Goal: Find specific page/section: Find specific page/section

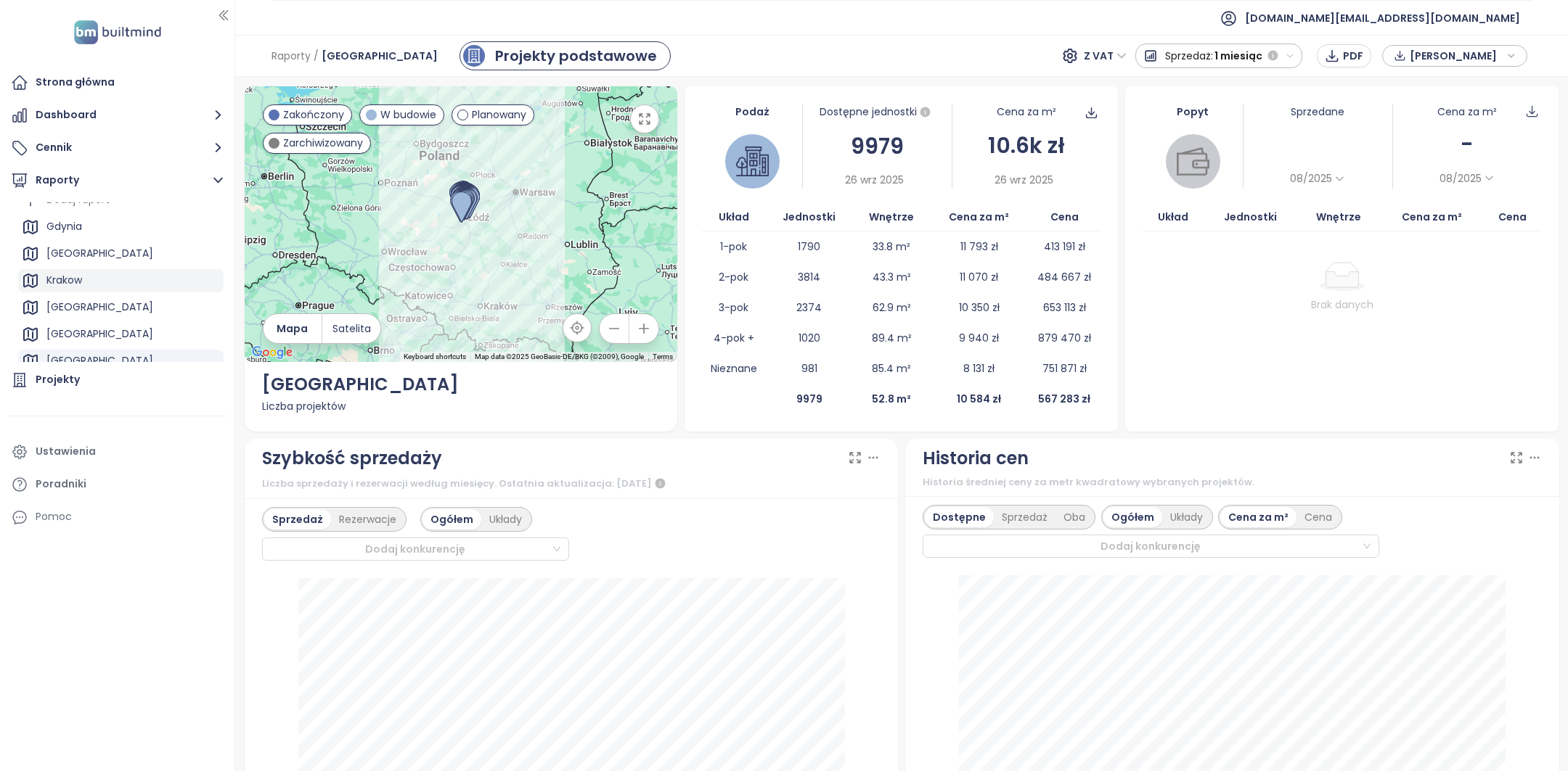
click at [77, 288] on div "Krakow" at bounding box center [63, 280] width 36 height 18
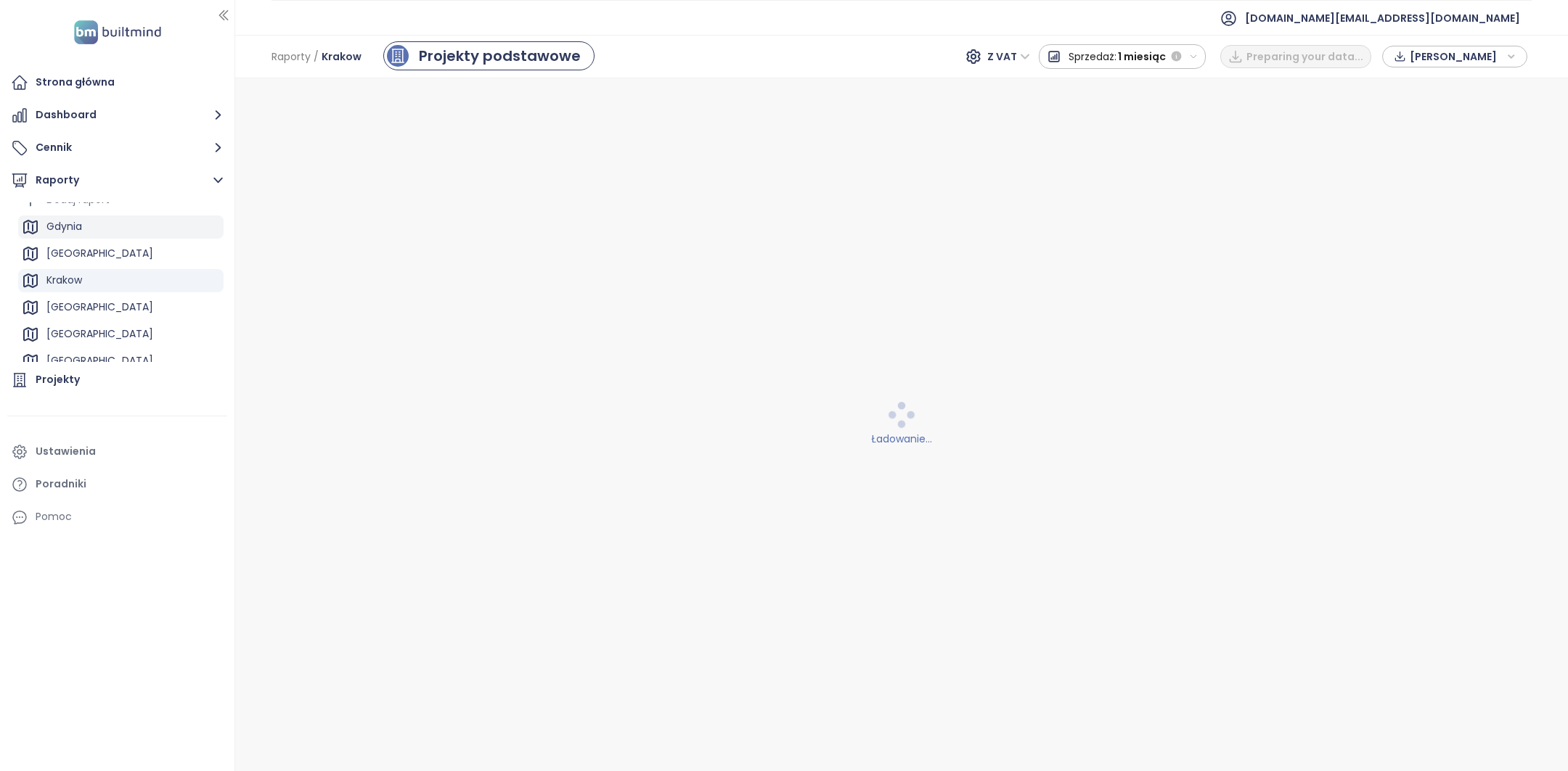
click at [95, 226] on div "Gdynia" at bounding box center [121, 227] width 205 height 23
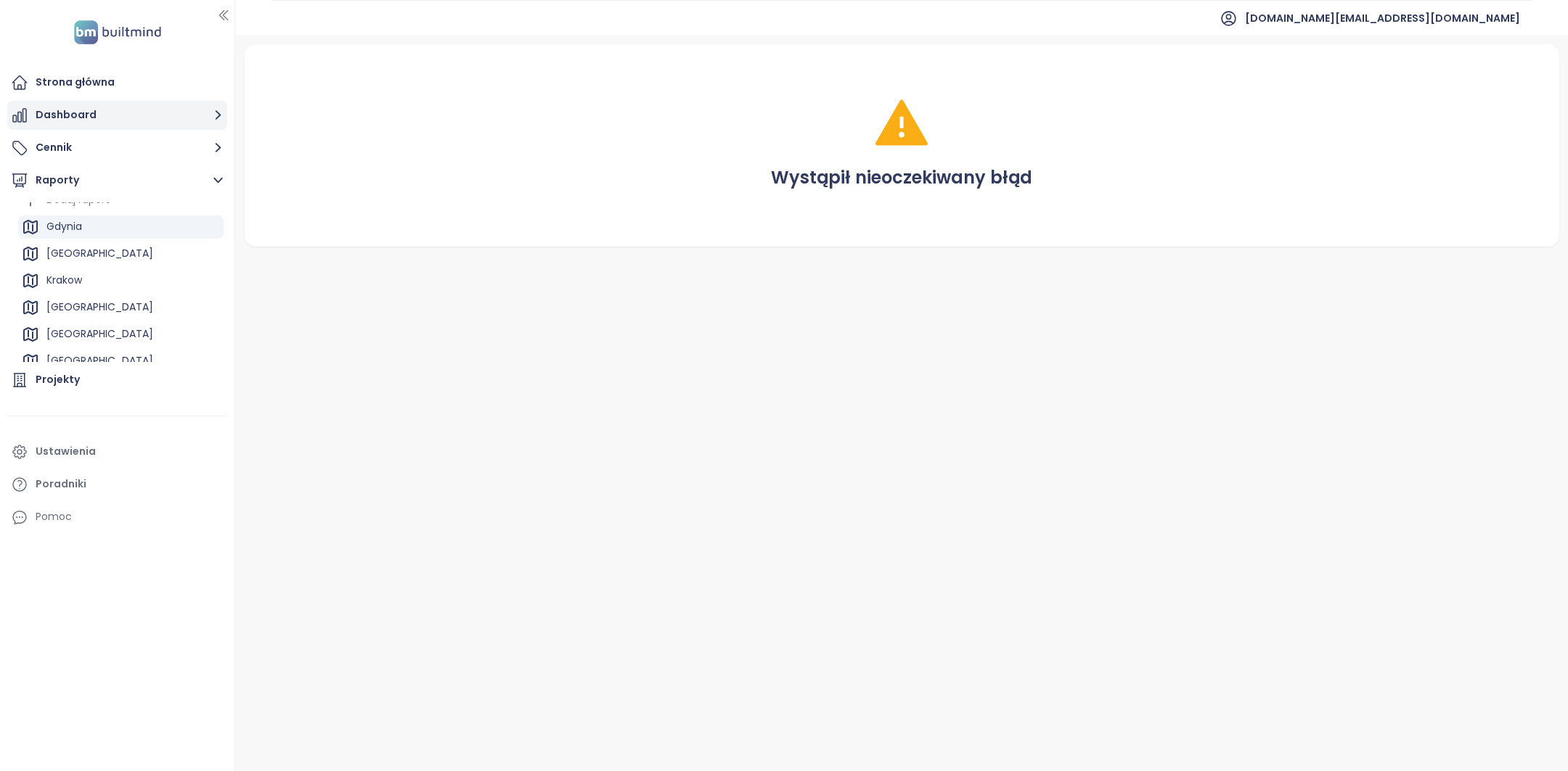
click at [95, 101] on button "Dashboard" at bounding box center [116, 115] width 220 height 29
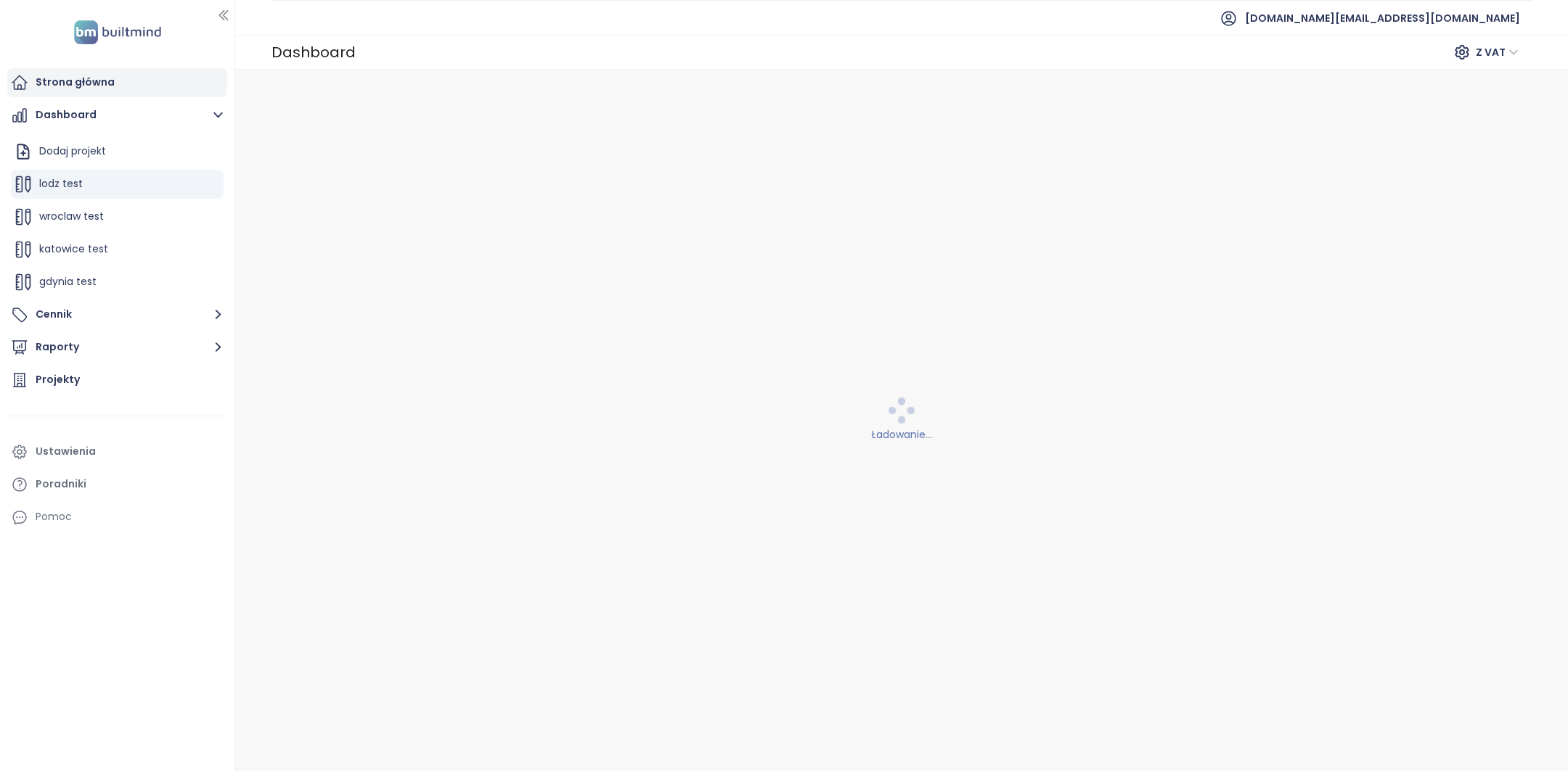
click at [97, 82] on div "Strona główna" at bounding box center [75, 82] width 79 height 18
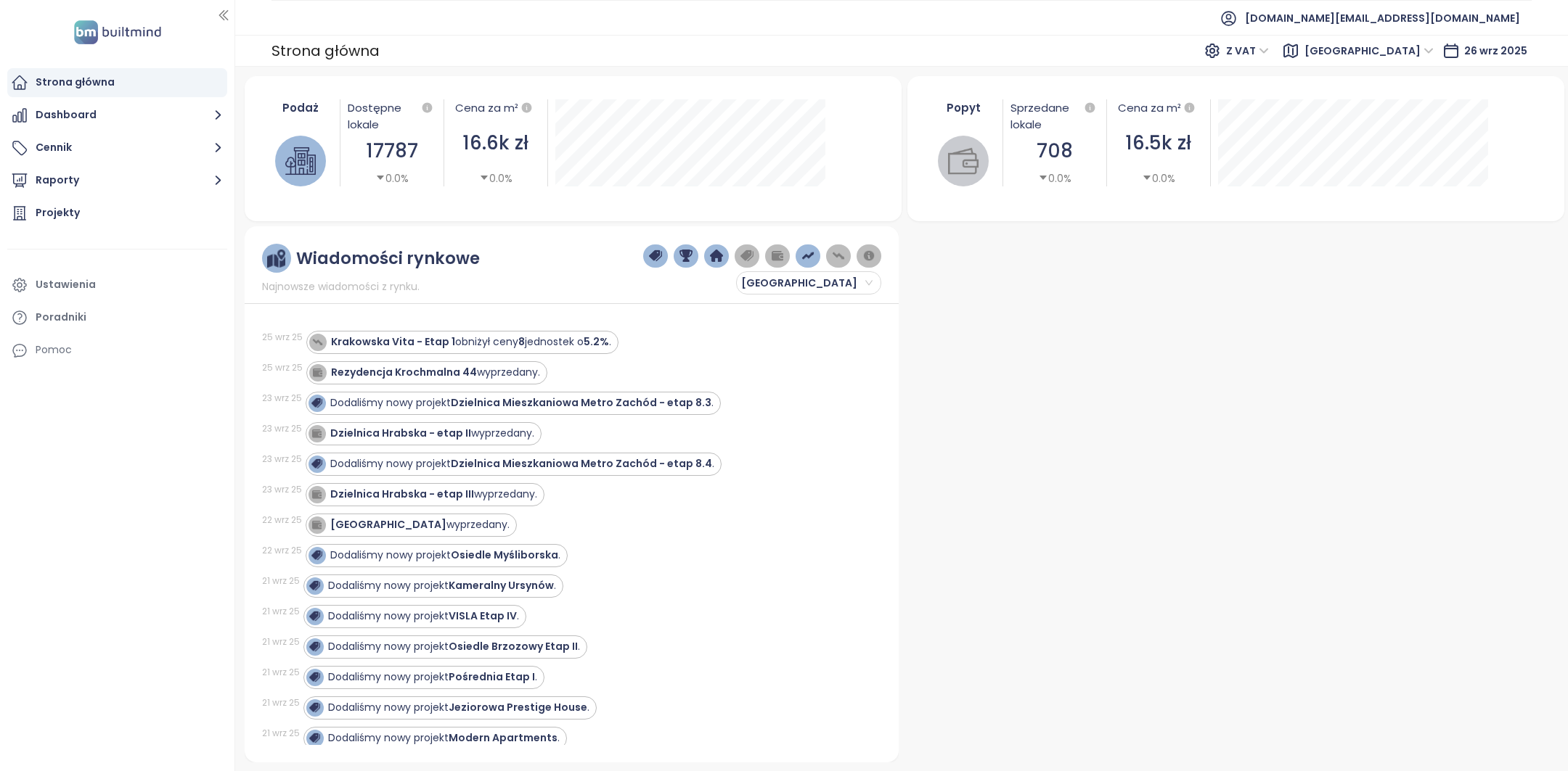
click at [1381, 48] on span "Warszawa" at bounding box center [1369, 50] width 129 height 22
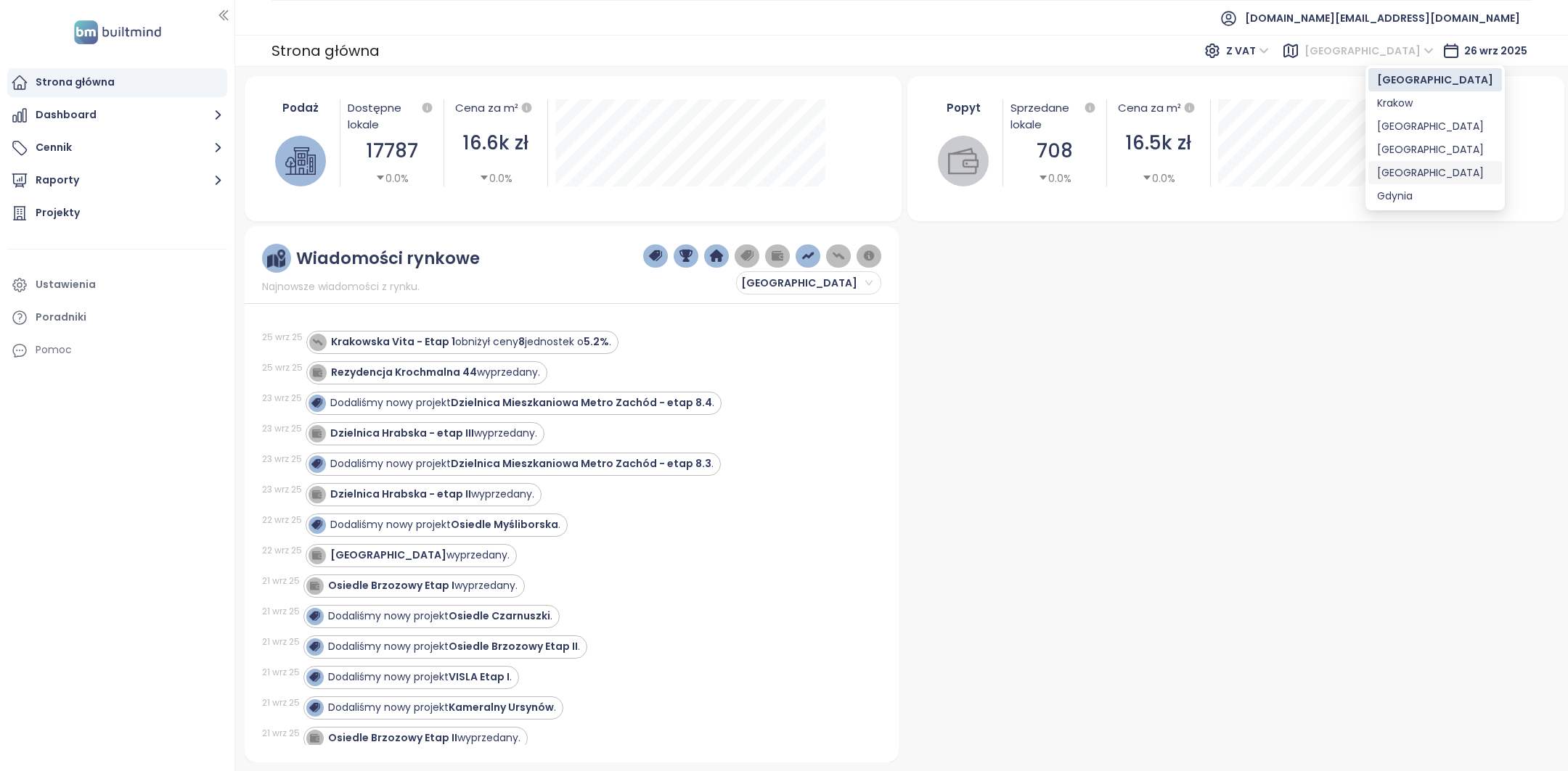
click at [1387, 194] on div "Gdynia" at bounding box center [1435, 195] width 116 height 16
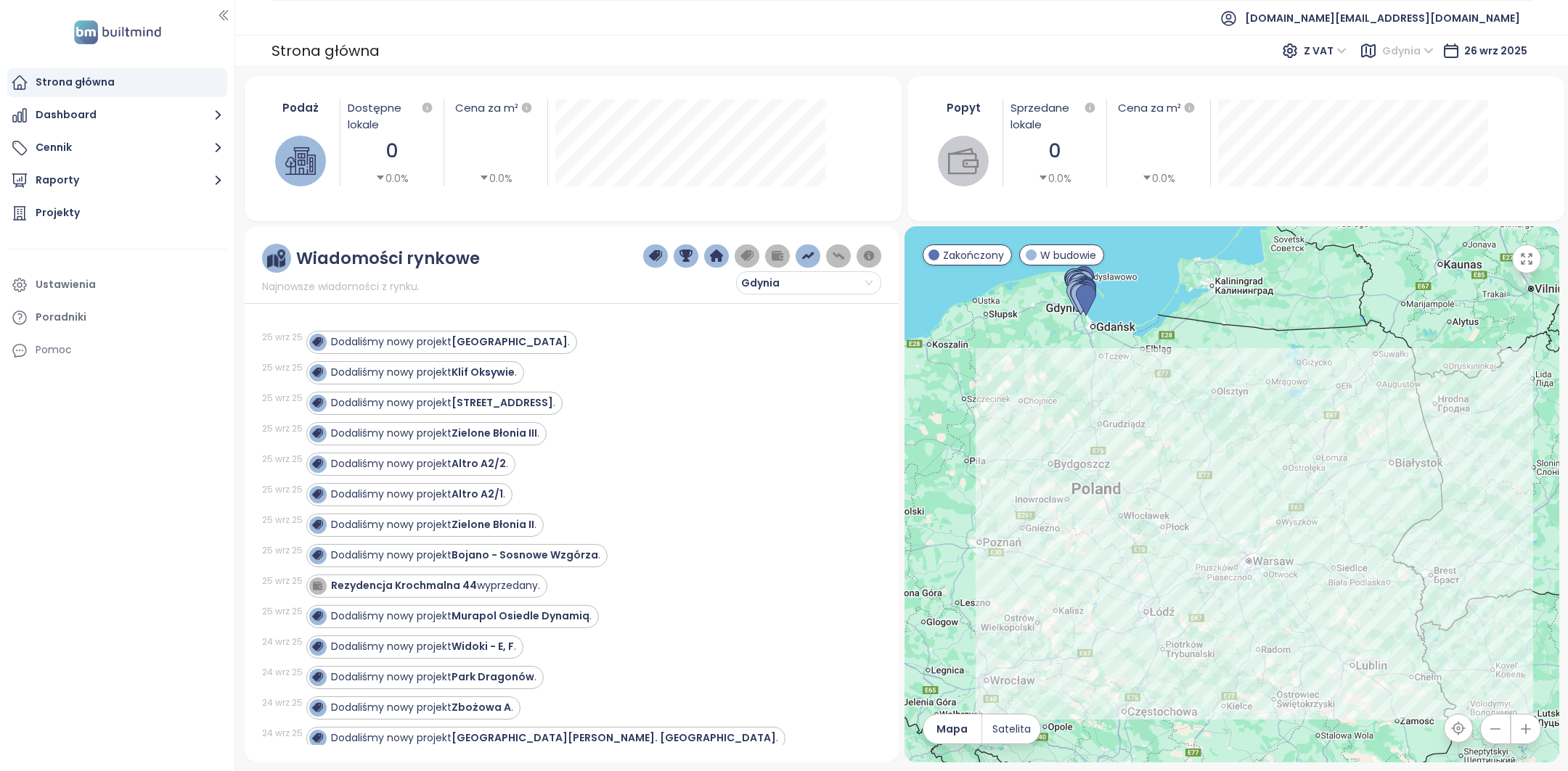
click at [1416, 46] on span "Gdynia" at bounding box center [1407, 50] width 51 height 22
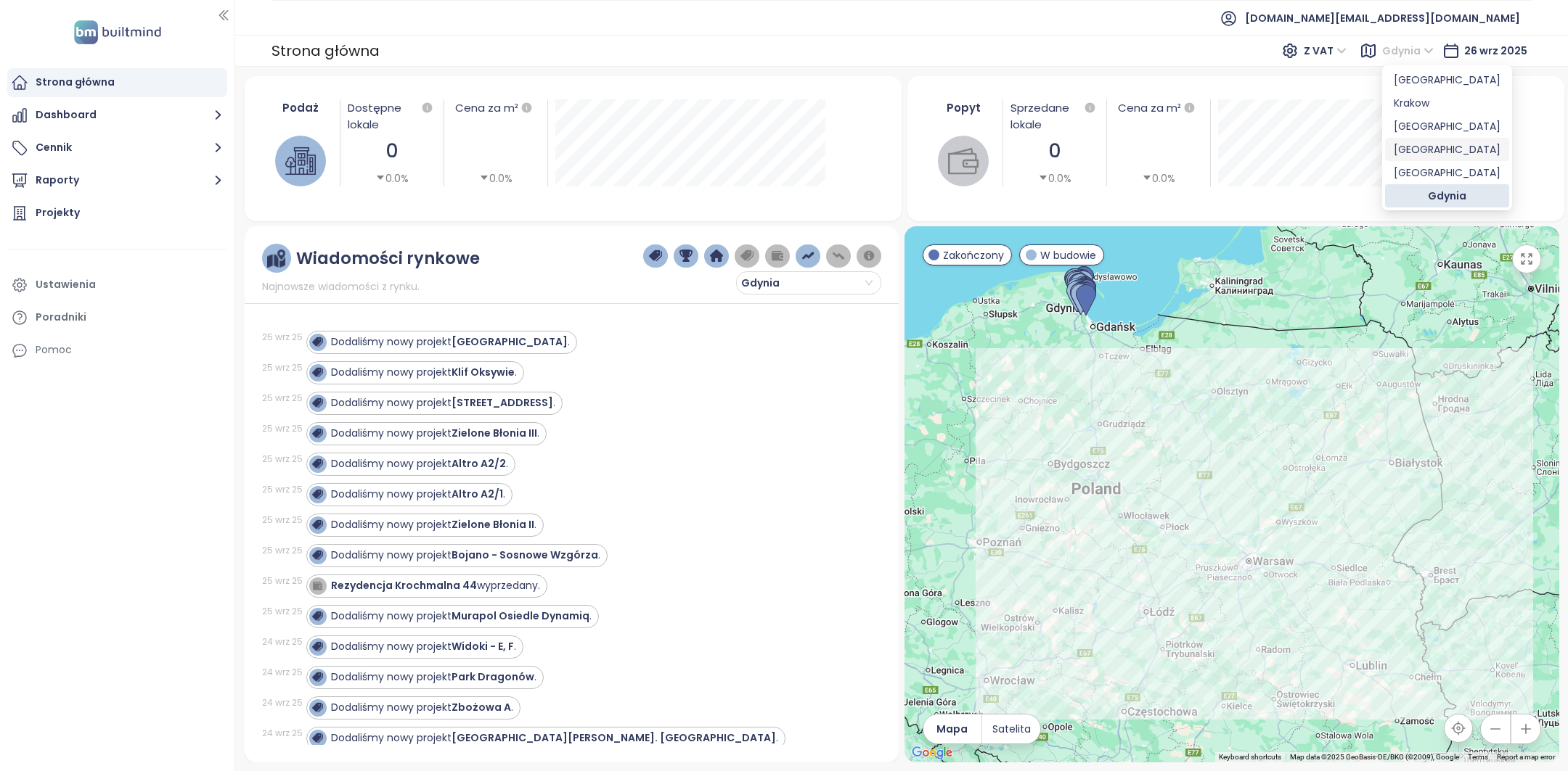
click at [1422, 143] on div "Poznań" at bounding box center [1446, 149] width 107 height 16
